Goal: Information Seeking & Learning: Learn about a topic

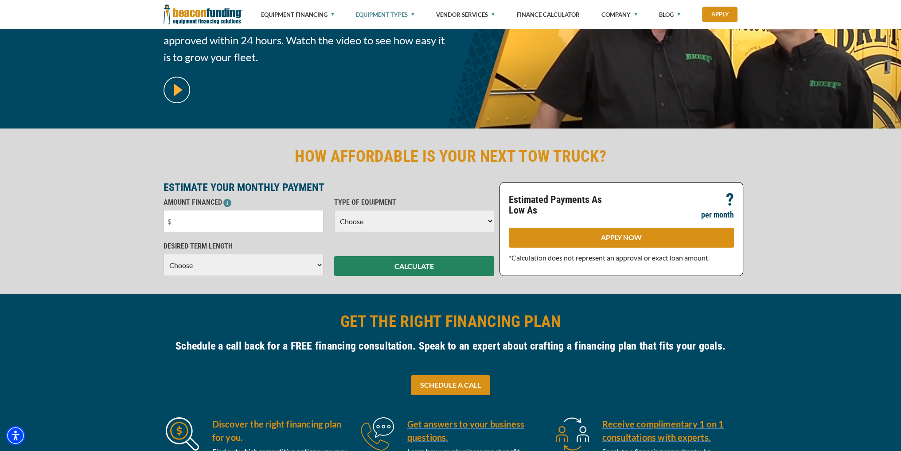
click at [346, 217] on select "Choose Backhoe Boom/Bucket Truck Chipper Commercial Mower Crane DTG/DTF Printin…" at bounding box center [414, 221] width 160 height 22
select select "5"
click at [334, 210] on select "Choose Backhoe Boom/Bucket Truck Chipper Commercial Mower Crane DTG/DTF Printin…" at bounding box center [414, 221] width 160 height 22
click at [213, 268] on select "Choose 36 Months 48 Months 60 Months" at bounding box center [243, 265] width 160 height 22
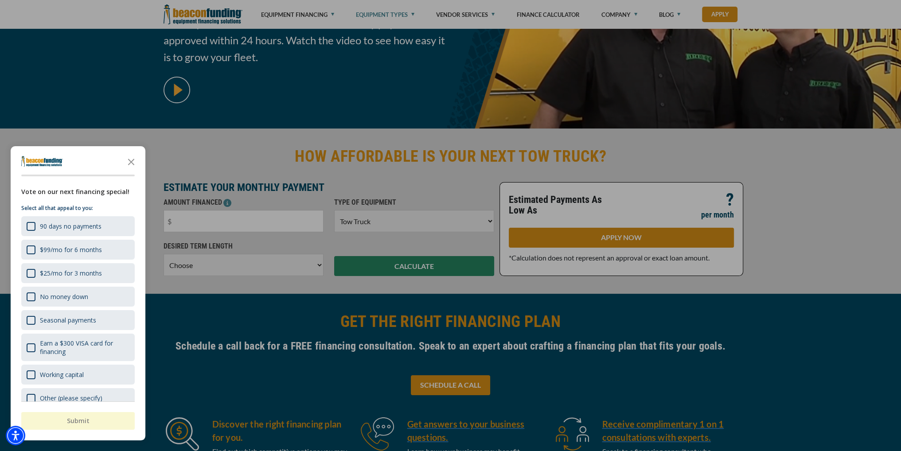
select select "60"
click at [163, 263] on select "Choose 36 Months 48 Months 60 Months" at bounding box center [243, 265] width 160 height 22
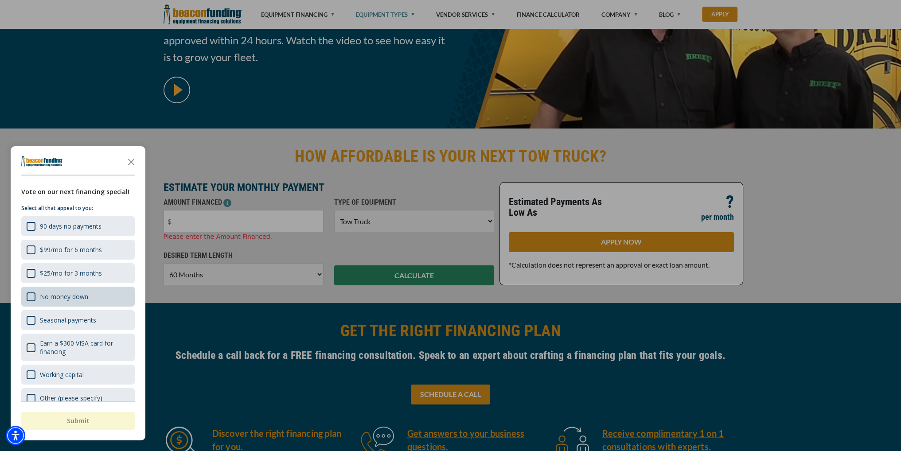
click at [85, 293] on div "No money down" at bounding box center [64, 296] width 48 height 8
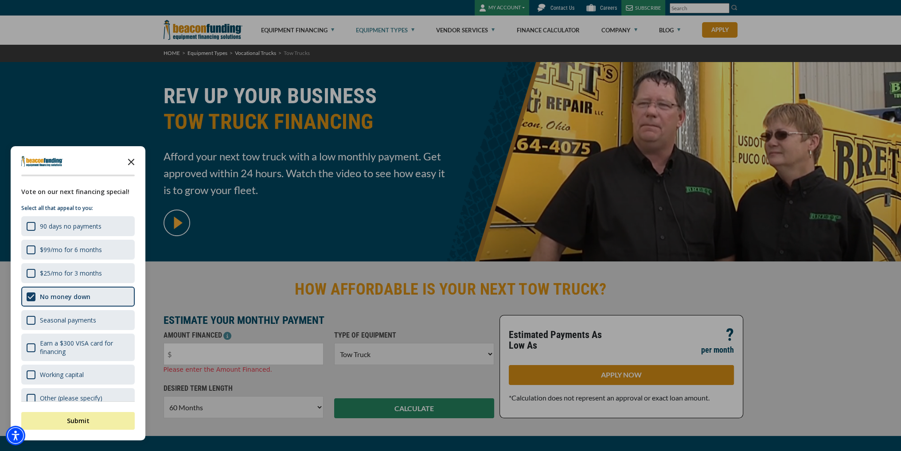
click at [127, 160] on icon "Close the survey" at bounding box center [131, 161] width 18 height 18
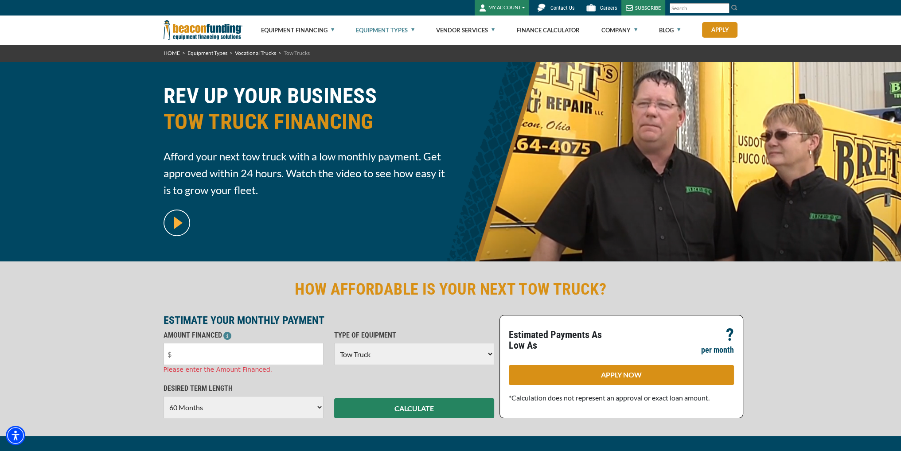
click at [178, 222] on img at bounding box center [176, 223] width 27 height 27
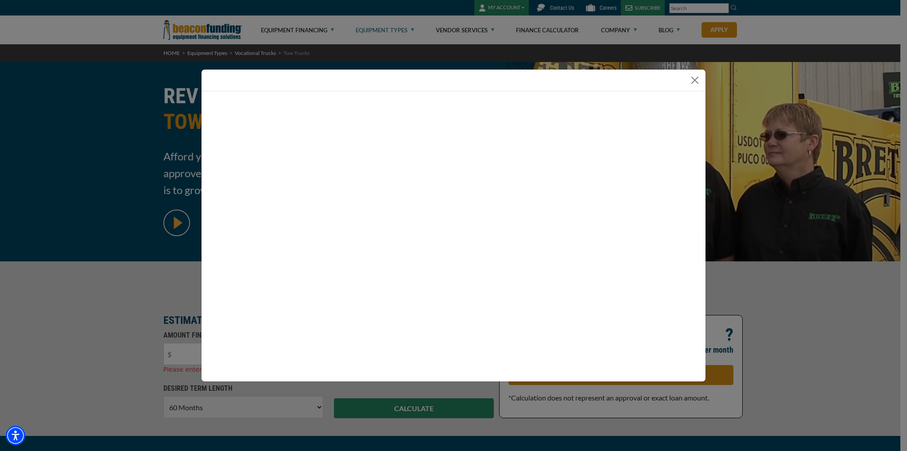
drag, startPoint x: 108, startPoint y: 288, endPoint x: 145, endPoint y: 324, distance: 52.0
click at [108, 291] on div at bounding box center [453, 225] width 907 height 451
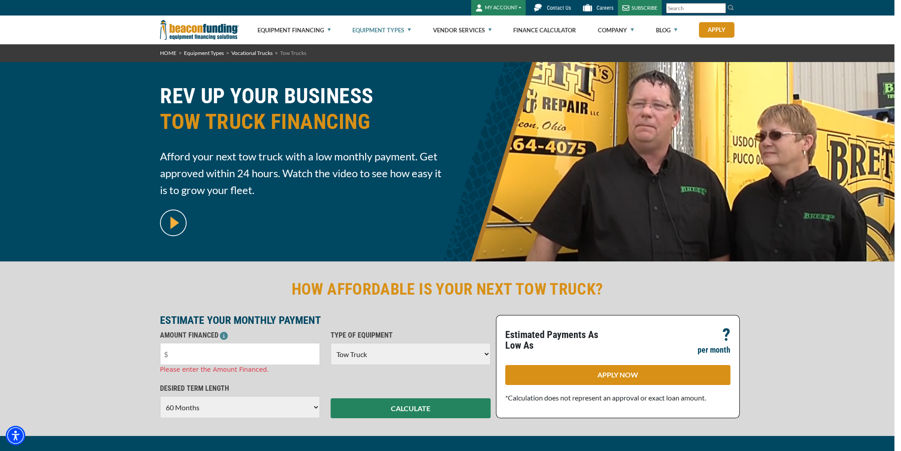
click at [195, 353] on input "text" at bounding box center [240, 354] width 160 height 22
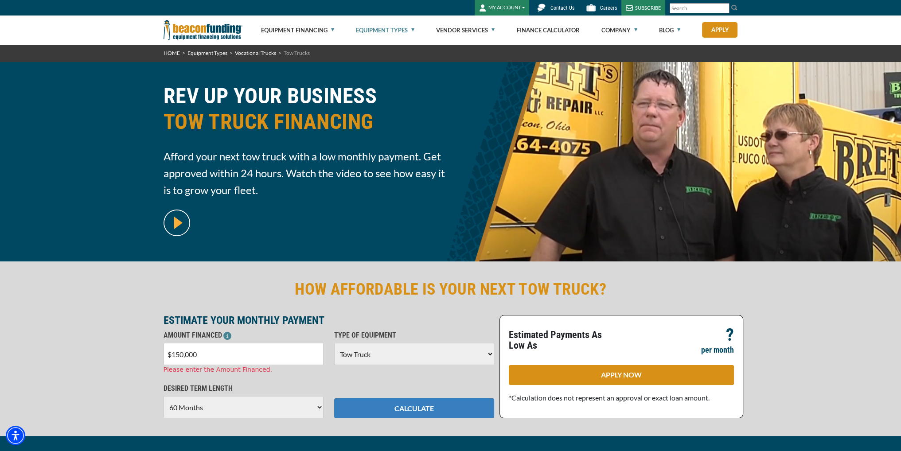
click at [403, 416] on div "HOW AFFORDABLE IS YOUR NEXT TOW TRUCK? ESTIMATE YOUR MONTHLY PAYMENT AMOUNT FIN…" at bounding box center [450, 348] width 901 height 175
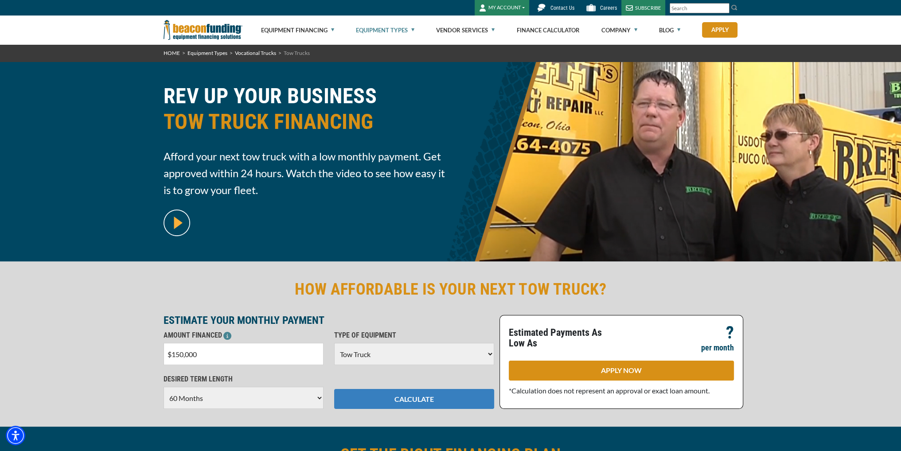
click at [420, 397] on button "CALCULATE" at bounding box center [414, 399] width 160 height 20
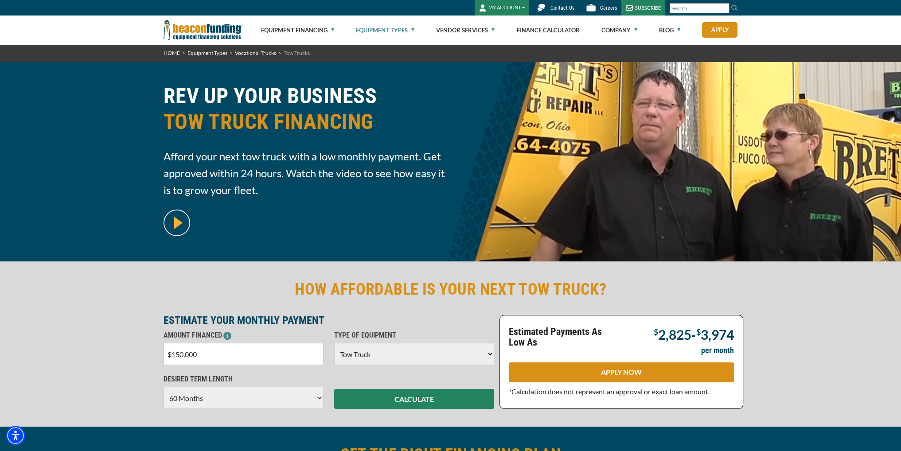
drag, startPoint x: 218, startPoint y: 354, endPoint x: 162, endPoint y: 357, distance: 55.9
click at [162, 357] on div "AMOUNT FINANCED $150,000 Please enter the Amount Financed." at bounding box center [243, 347] width 171 height 35
type input "$65,000"
click at [398, 400] on button "CALCULATE" at bounding box center [414, 399] width 160 height 20
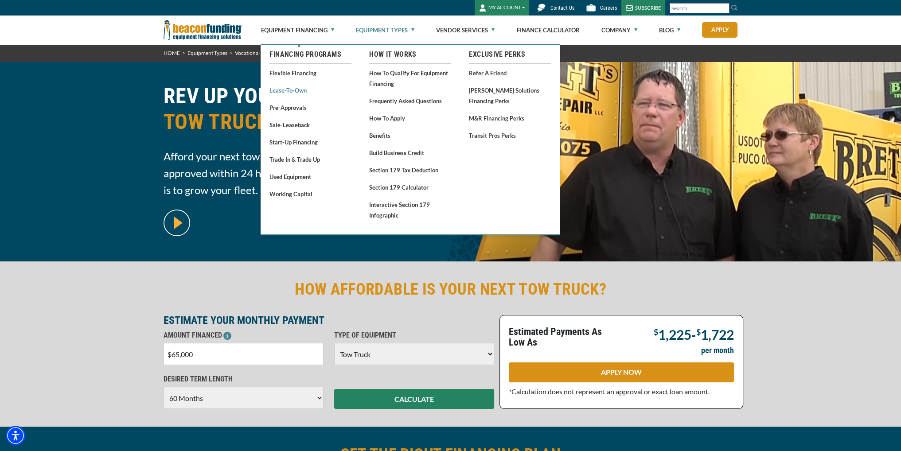
click at [286, 87] on link "Lease-To-Own" at bounding box center [310, 90] width 82 height 11
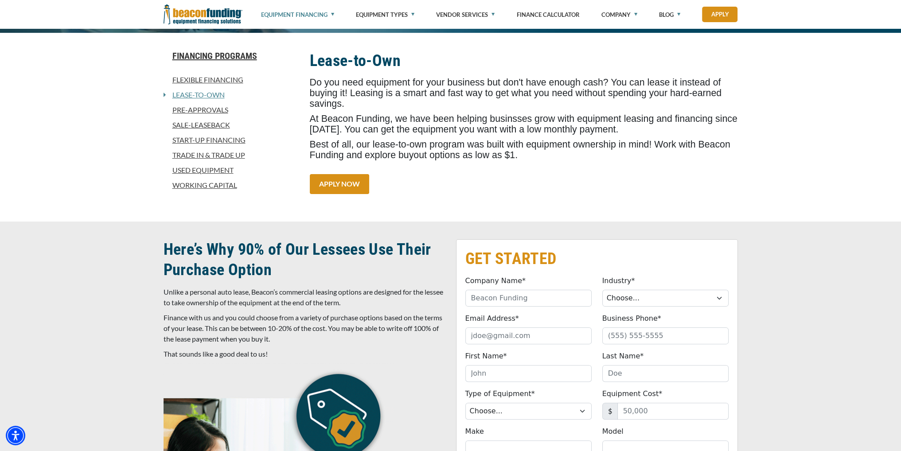
scroll to position [222, 0]
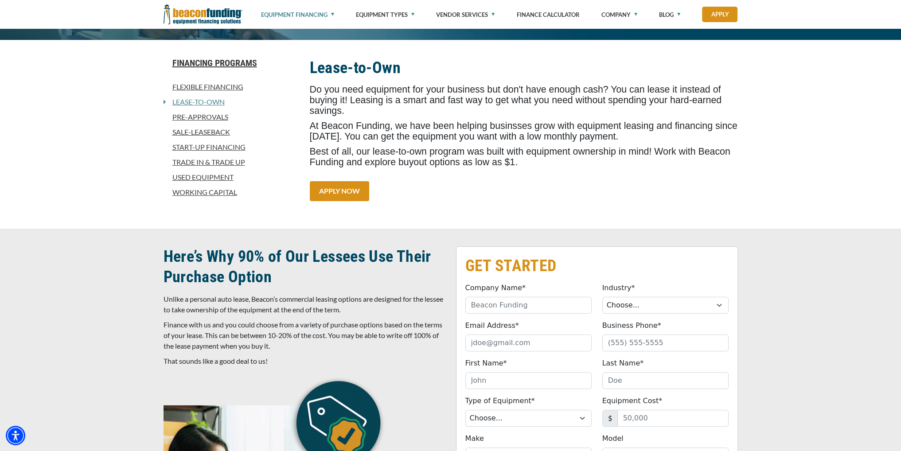
click at [218, 130] on link "Sale-Leaseback" at bounding box center [231, 132] width 136 height 11
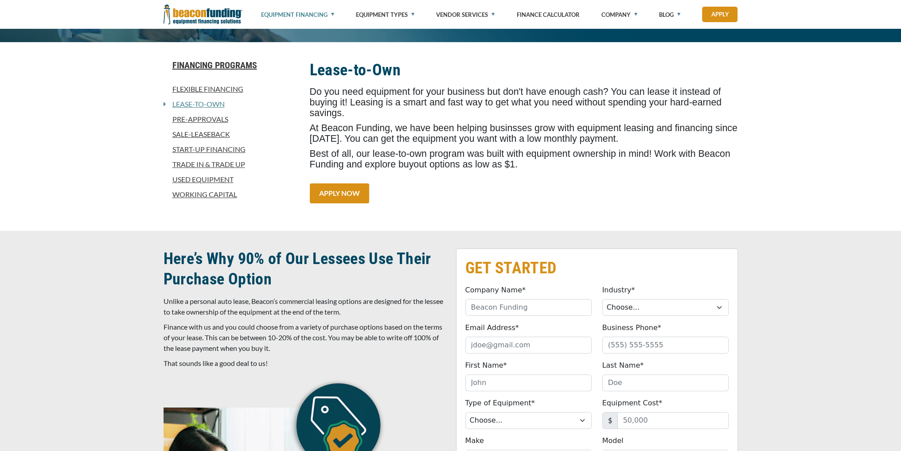
scroll to position [222, 0]
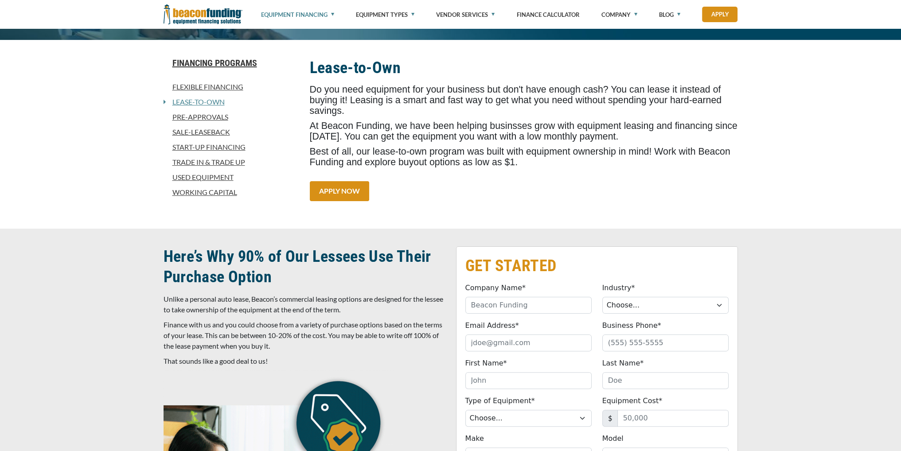
click at [212, 146] on link "Start-Up Financing" at bounding box center [231, 147] width 136 height 11
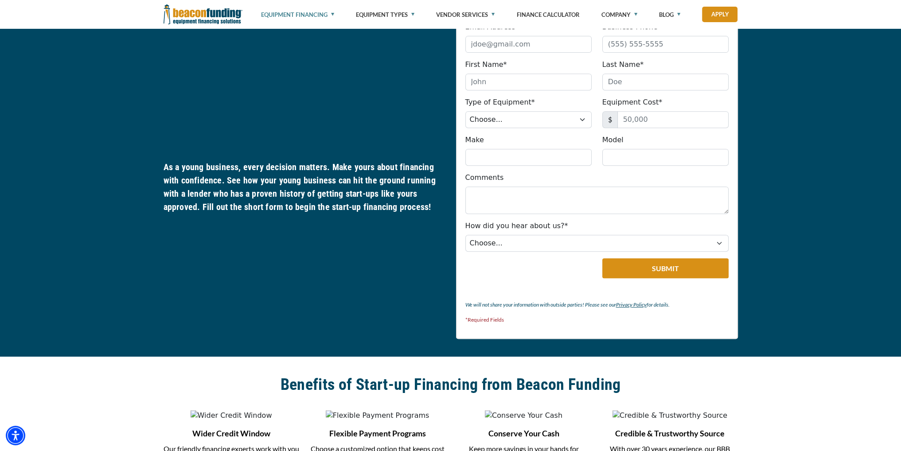
scroll to position [487, 0]
